Goal: Task Accomplishment & Management: Manage account settings

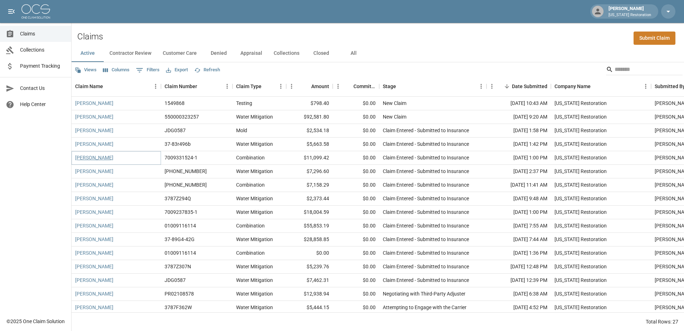
click at [96, 160] on link "[PERSON_NAME]" at bounding box center [94, 157] width 38 height 7
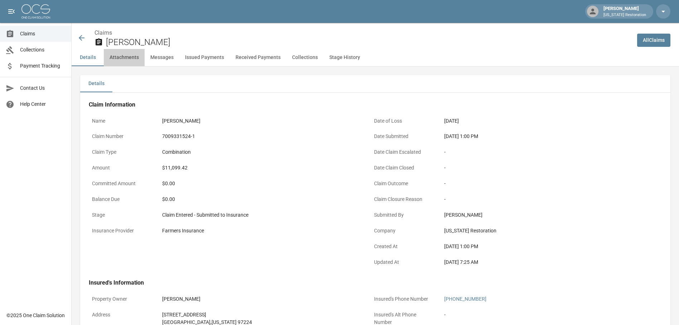
click at [126, 57] on button "Attachments" at bounding box center [124, 57] width 41 height 17
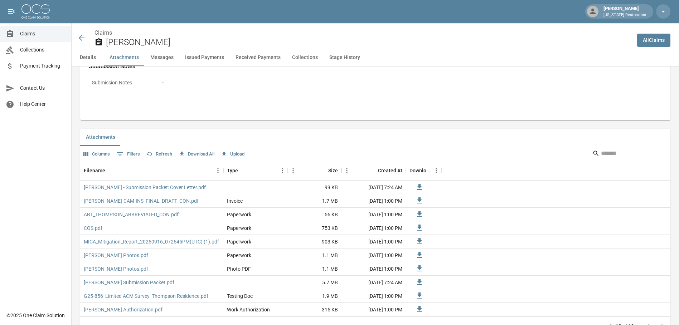
scroll to position [421, 0]
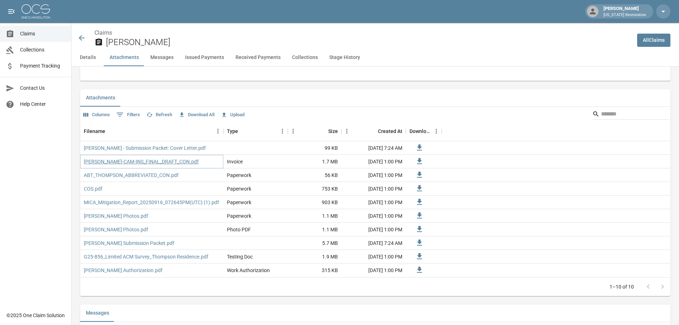
click at [100, 163] on link "[PERSON_NAME]-CAM-INS_FINAL_DRAFT_CON.pdf" at bounding box center [141, 161] width 115 height 7
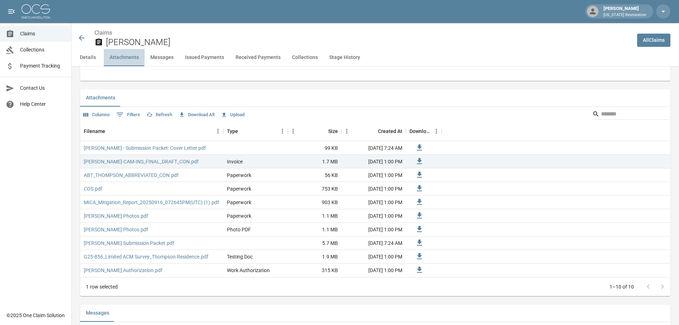
click at [132, 58] on button "Attachments" at bounding box center [124, 57] width 41 height 17
click at [229, 114] on button "Upload" at bounding box center [232, 114] width 27 height 11
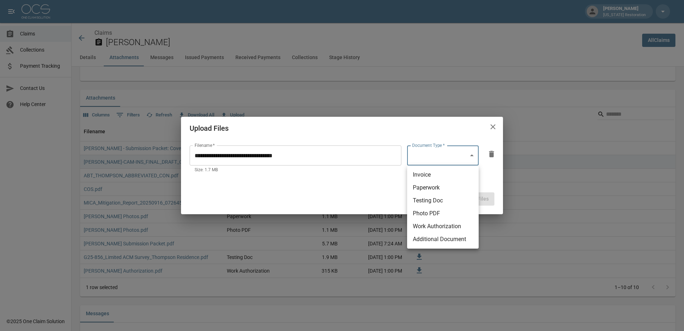
click at [434, 157] on body "[PERSON_NAME] [US_STATE] Restoration Claims Collections Payment Tracking Contac…" at bounding box center [342, 320] width 684 height 1483
click at [431, 174] on li "Invoice" at bounding box center [443, 174] width 72 height 13
type input "********"
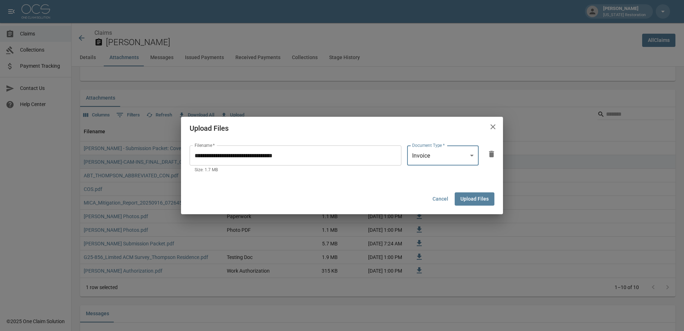
click at [468, 199] on button "Upload Files" at bounding box center [475, 198] width 40 height 13
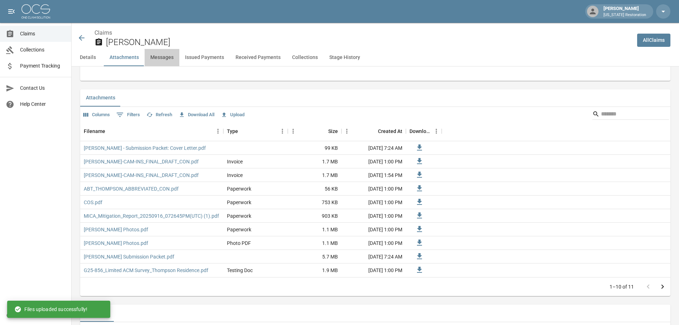
click at [165, 62] on button "Messages" at bounding box center [162, 57] width 35 height 17
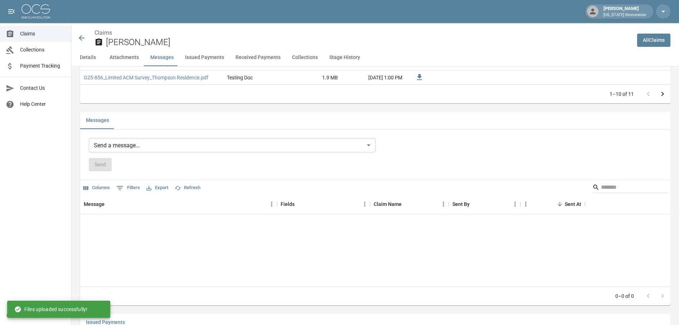
scroll to position [637, 0]
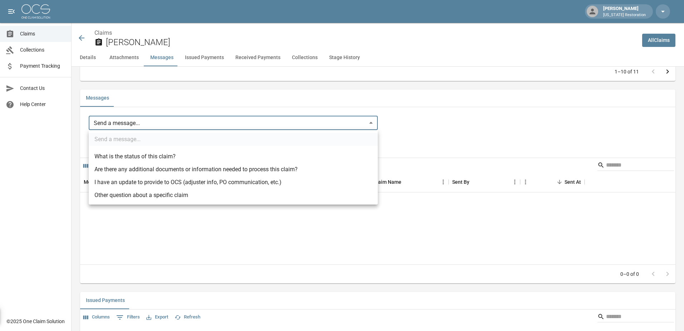
click at [111, 124] on body "[PERSON_NAME] [US_STATE] Restoration Claims Collections Payment Tracking Contac…" at bounding box center [342, 104] width 684 height 1483
click at [139, 110] on div at bounding box center [342, 165] width 684 height 331
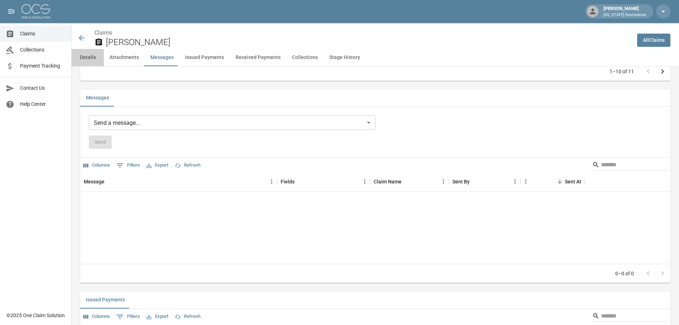
click at [84, 56] on button "Details" at bounding box center [88, 57] width 32 height 17
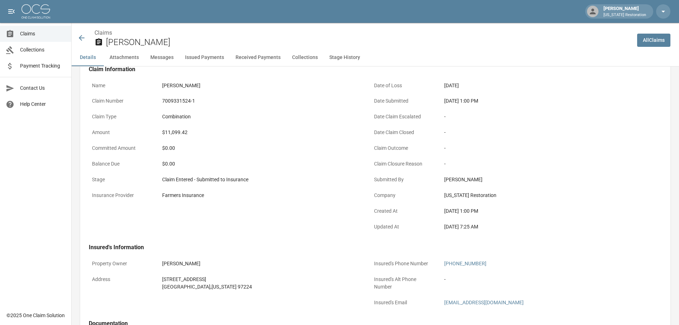
scroll to position [0, 0]
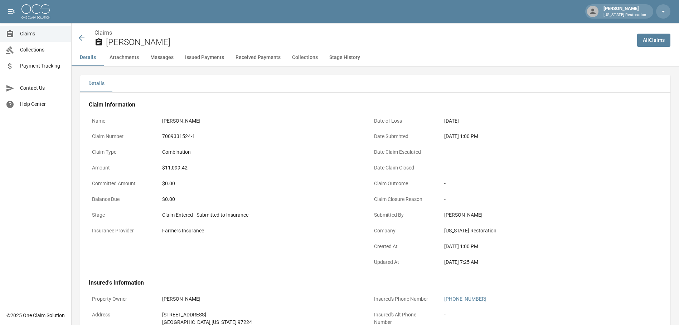
click at [119, 58] on button "Attachments" at bounding box center [124, 57] width 41 height 17
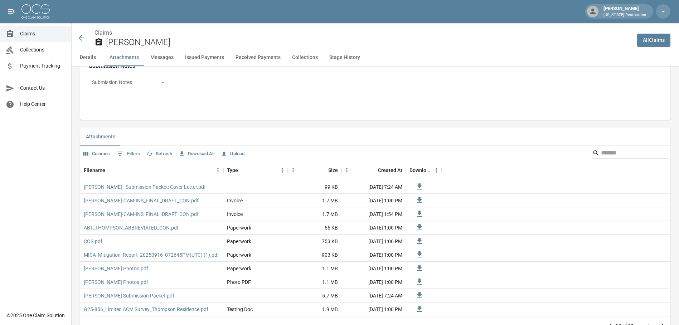
scroll to position [421, 0]
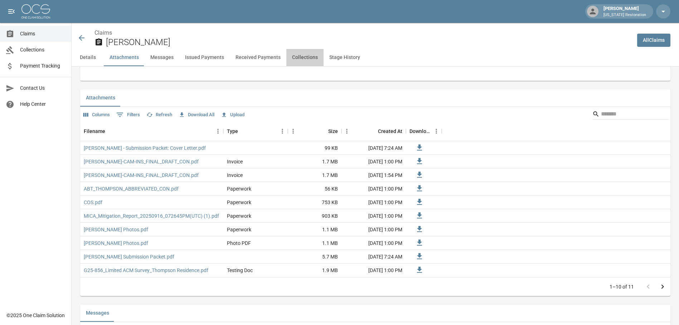
click at [301, 57] on button "Collections" at bounding box center [304, 57] width 37 height 17
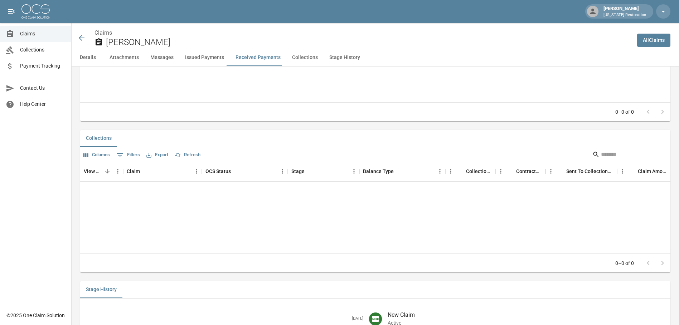
scroll to position [1141, 0]
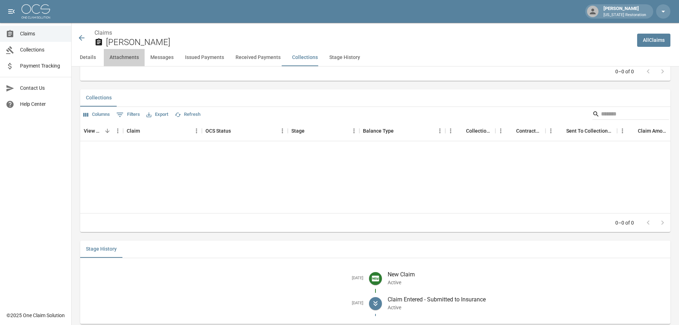
click at [135, 61] on button "Attachments" at bounding box center [124, 57] width 41 height 17
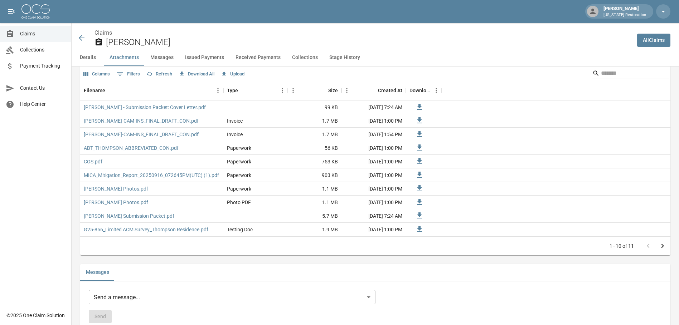
scroll to position [421, 0]
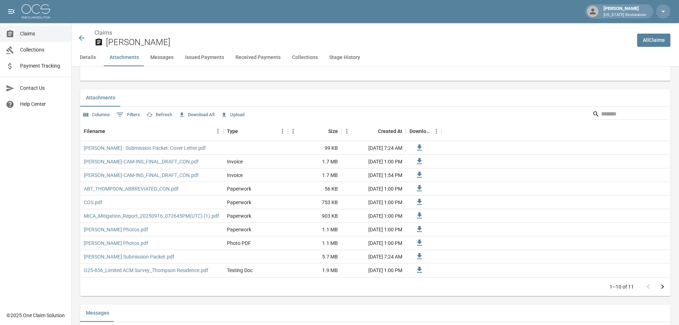
click at [79, 38] on icon at bounding box center [82, 38] width 6 height 6
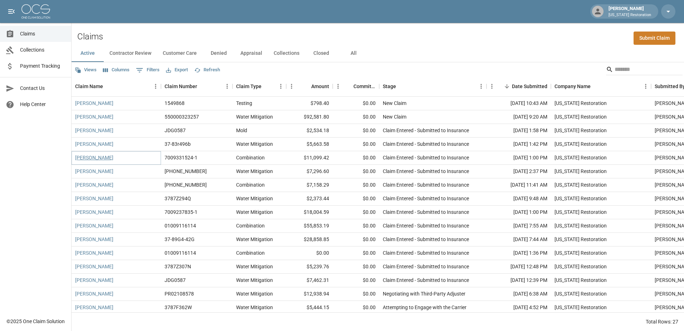
click at [103, 158] on link "[PERSON_NAME]" at bounding box center [94, 157] width 38 height 7
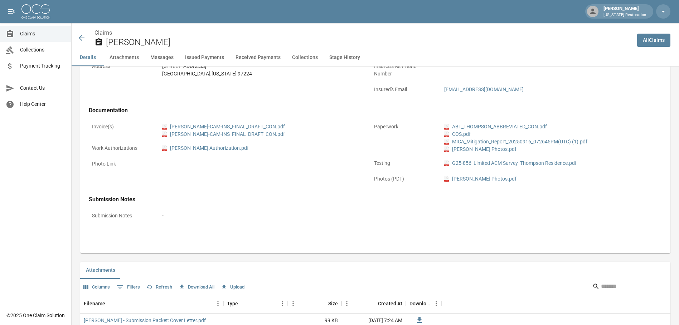
scroll to position [286, 0]
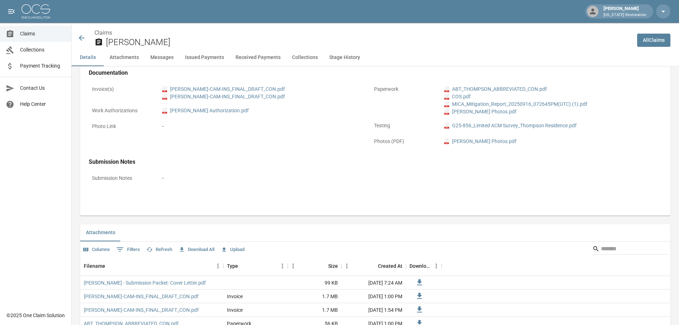
click at [114, 180] on p "Submission Notes" at bounding box center [121, 178] width 64 height 14
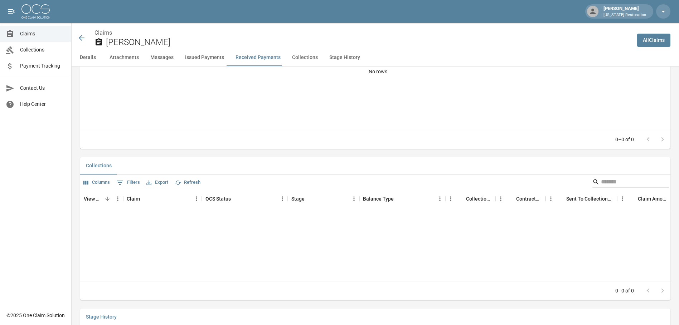
scroll to position [1157, 0]
